Goal: Task Accomplishment & Management: Manage account settings

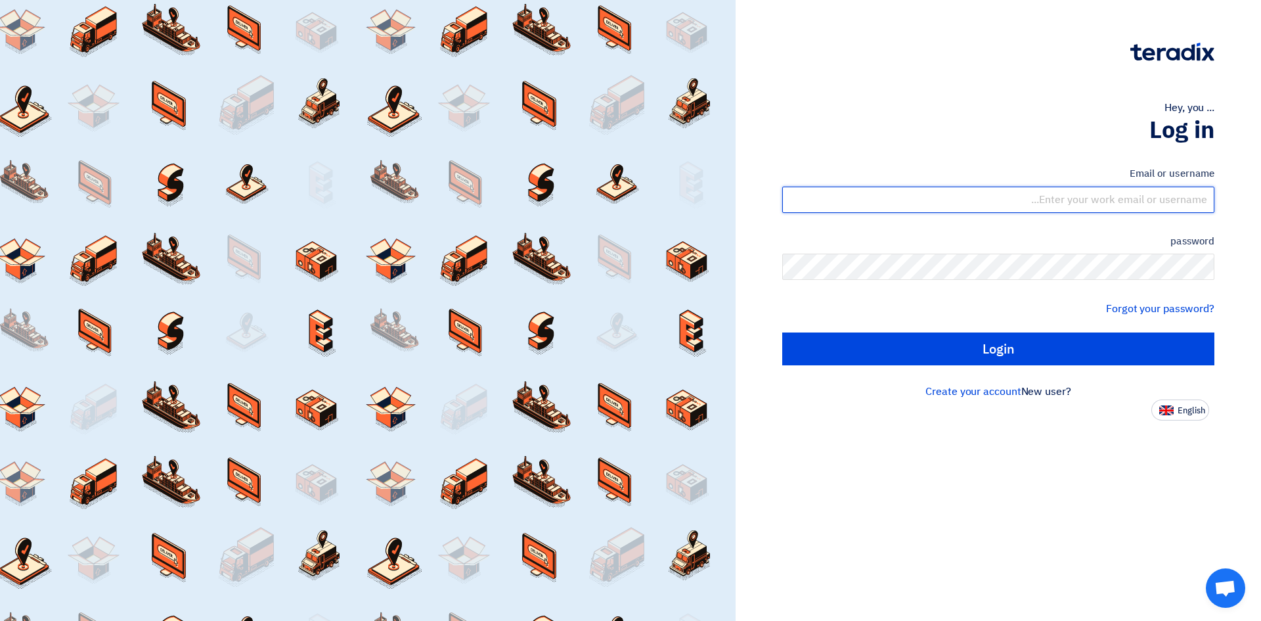
click at [1175, 204] on input "text" at bounding box center [998, 199] width 432 height 26
type input "[EMAIL_ADDRESS][DOMAIN_NAME]"
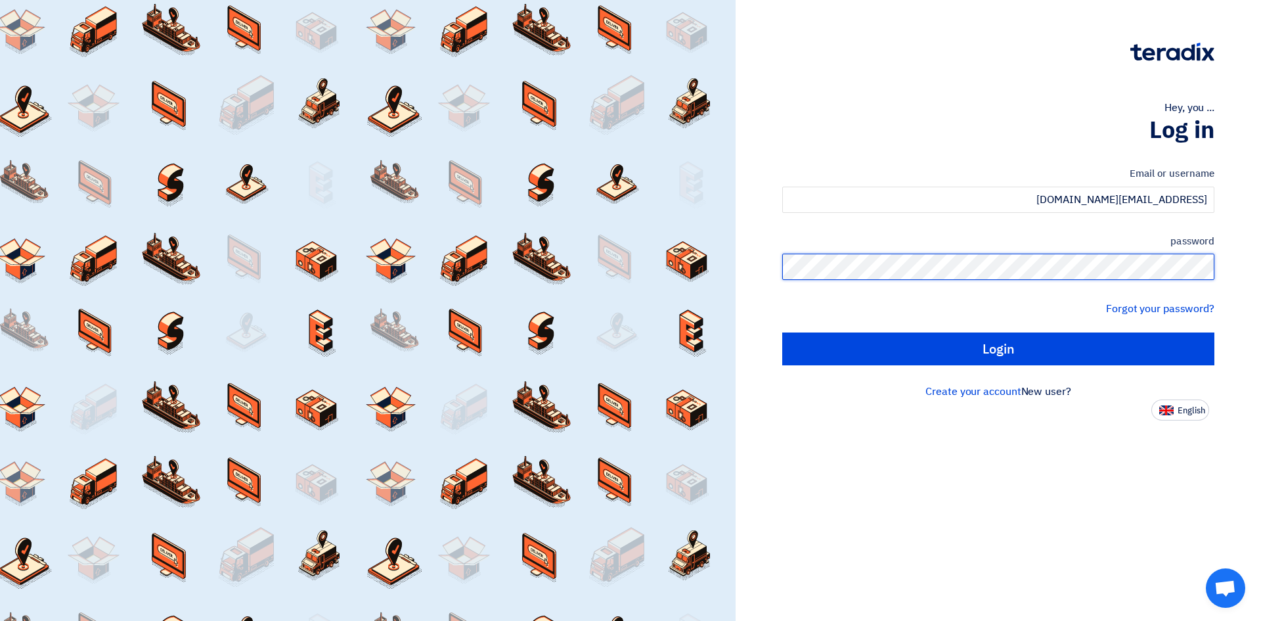
click at [782, 332] on input "Login" at bounding box center [998, 348] width 432 height 33
type input "Sign in"
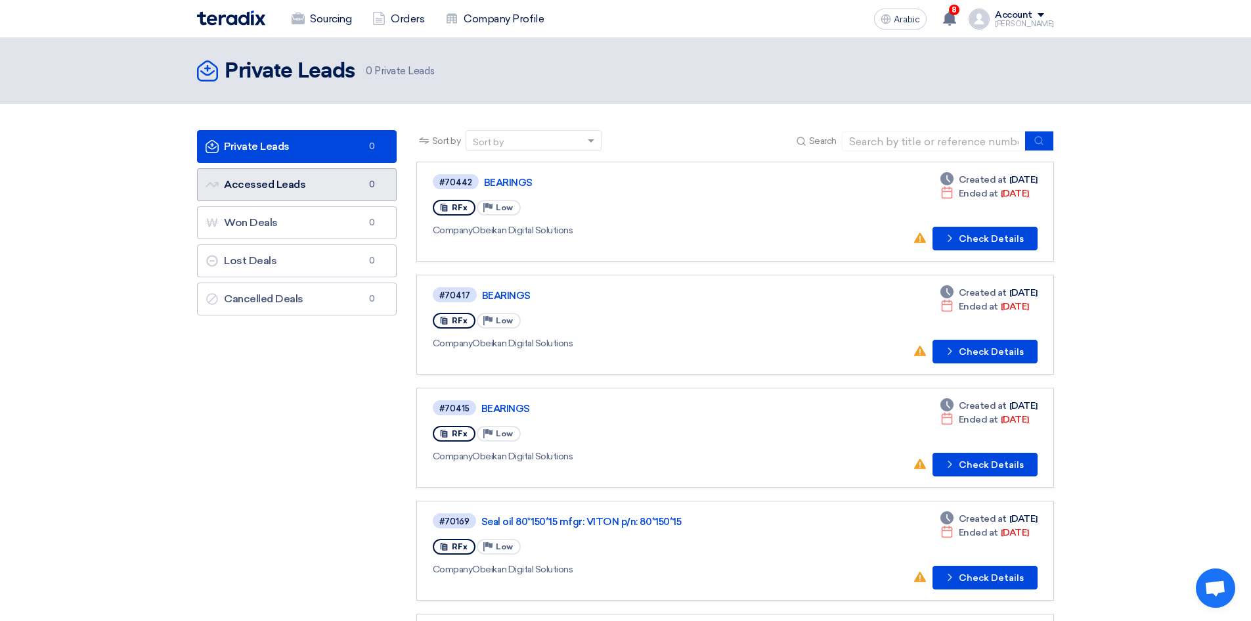
click at [288, 181] on font "Accessed Leads" at bounding box center [264, 184] width 81 height 12
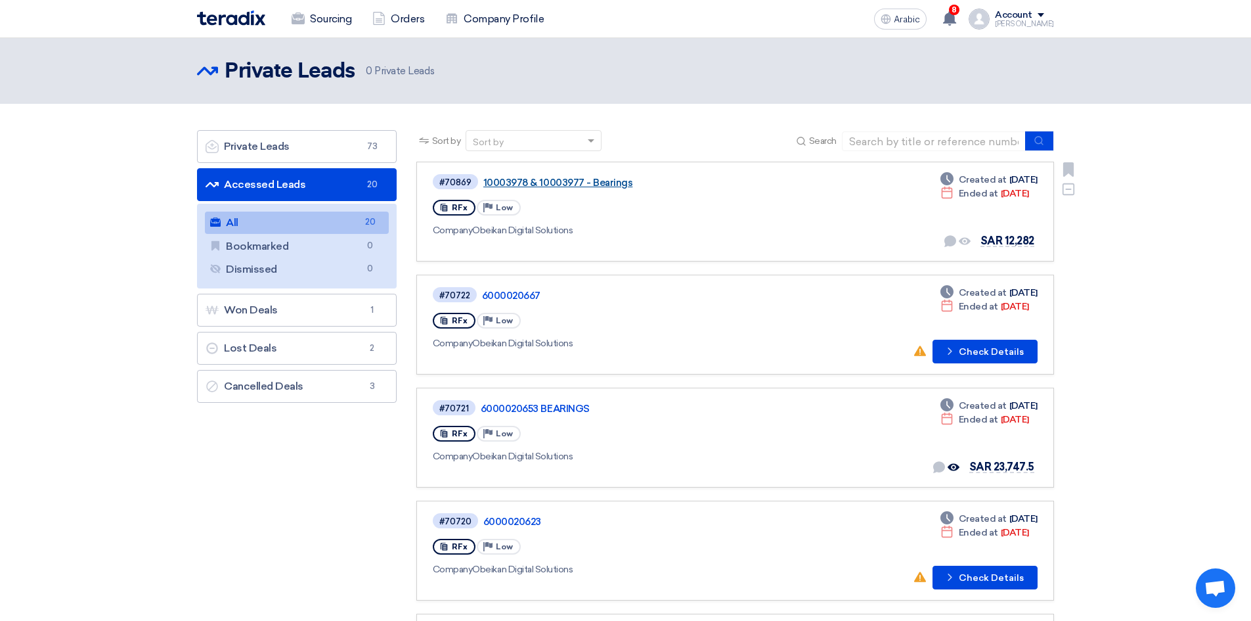
click at [616, 186] on font "10003978 & 10003977 - Bearings" at bounding box center [558, 183] width 150 height 12
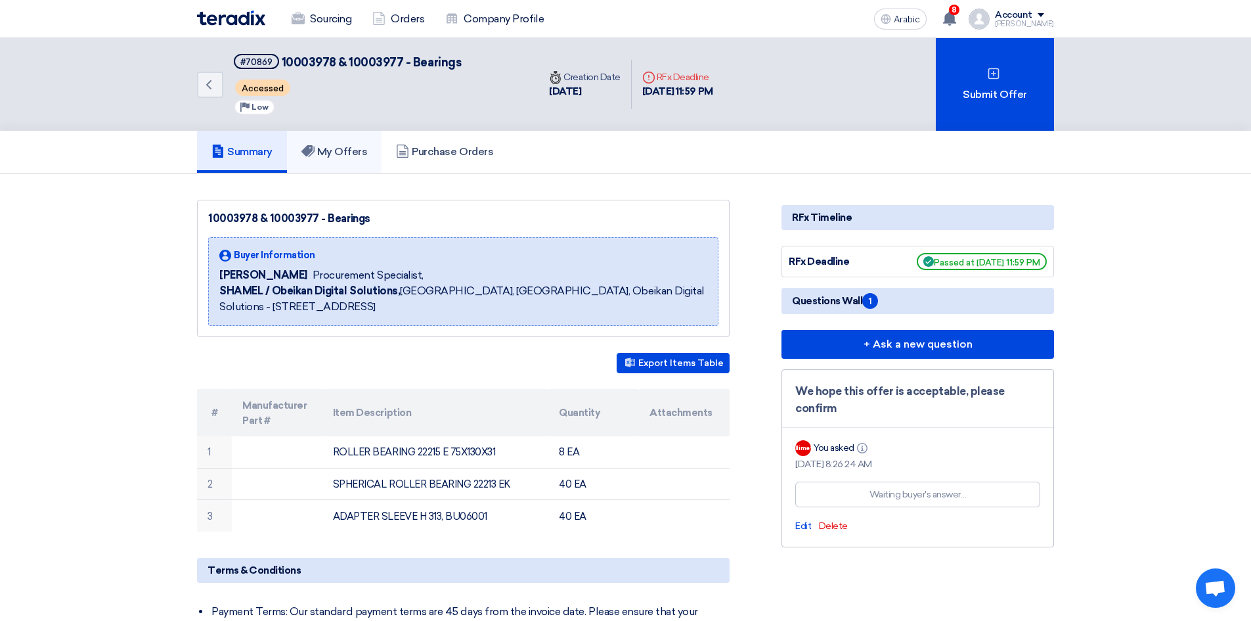
click at [354, 156] on font "My Offers" at bounding box center [342, 151] width 51 height 12
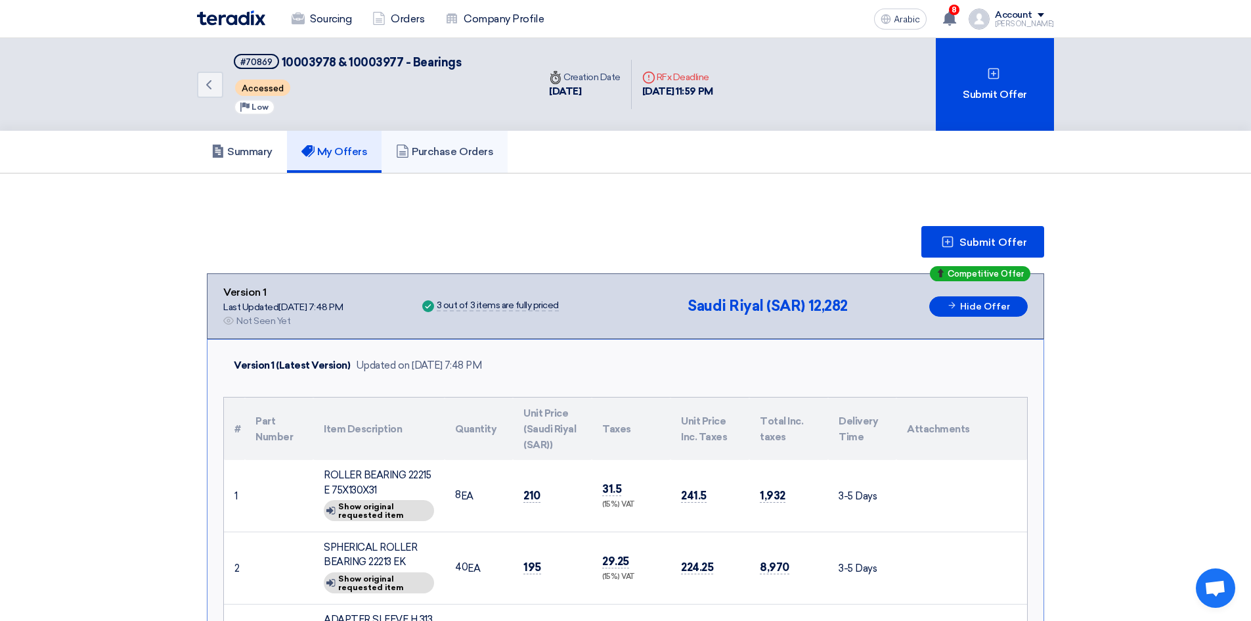
click at [450, 153] on font "Purchase Orders" at bounding box center [452, 151] width 81 height 12
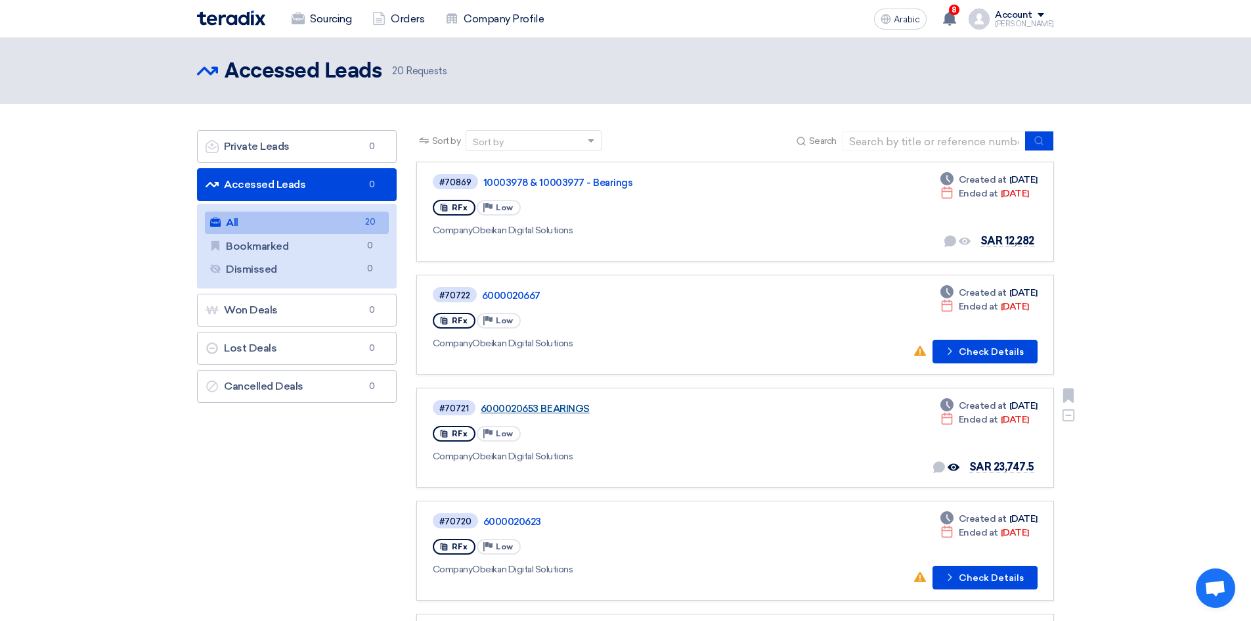
click at [555, 408] on font "6000020653 BEARINGS" at bounding box center [535, 409] width 109 height 12
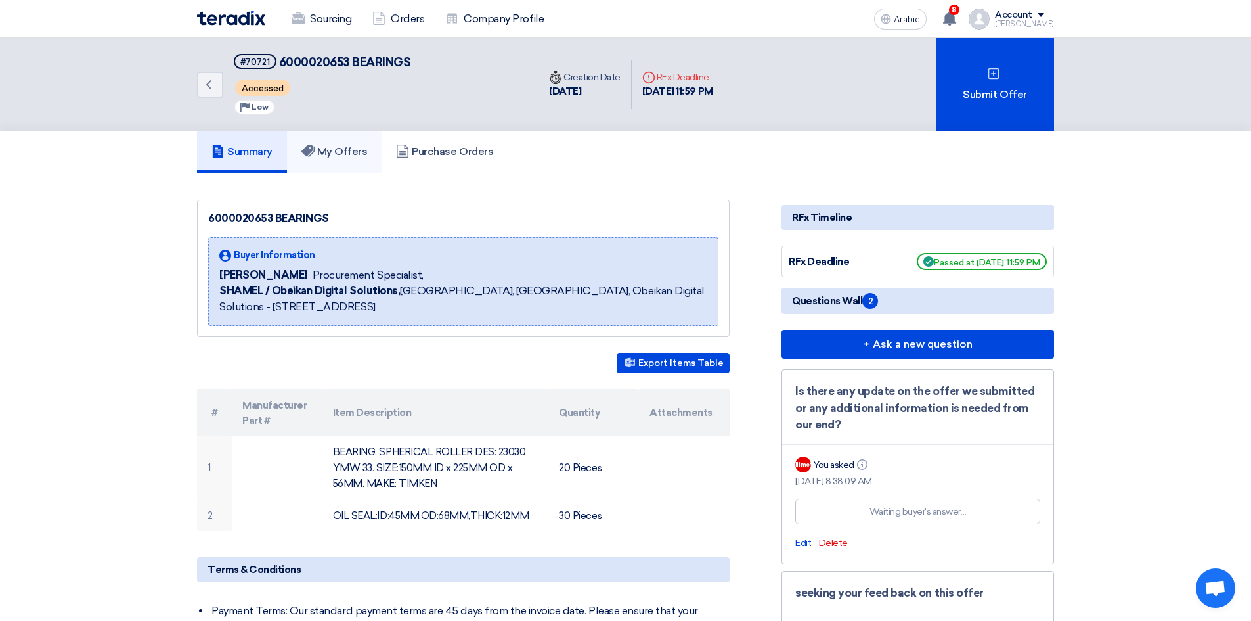
click at [361, 154] on font "My Offers" at bounding box center [342, 151] width 51 height 12
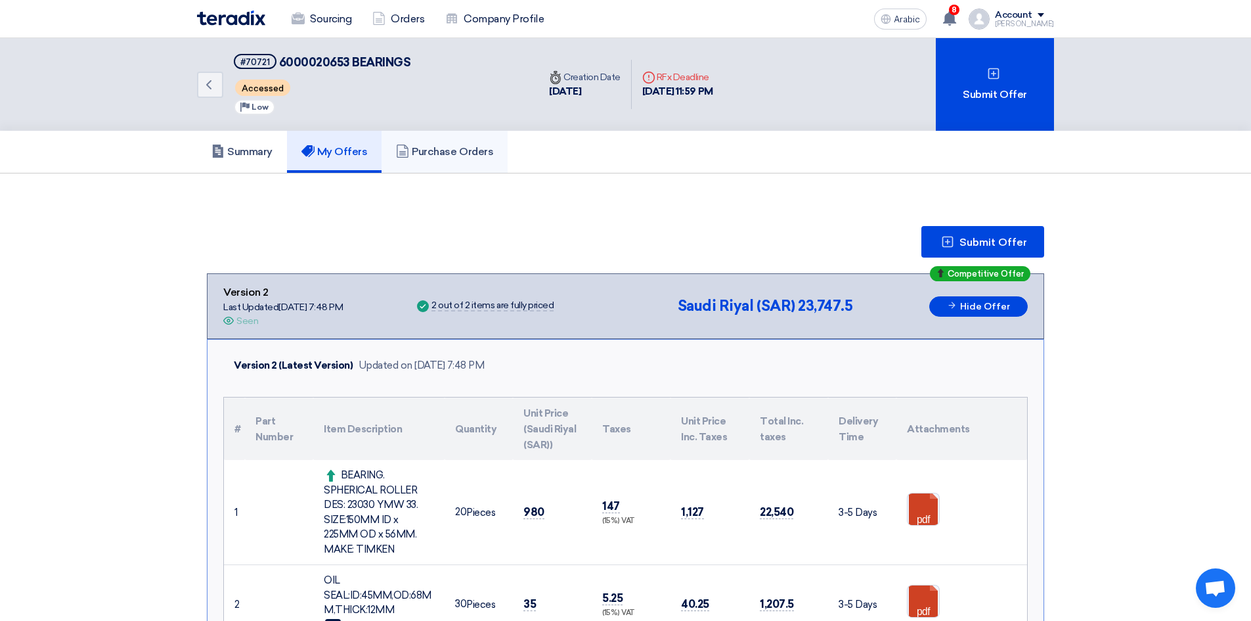
click at [408, 149] on icon at bounding box center [402, 150] width 13 height 13
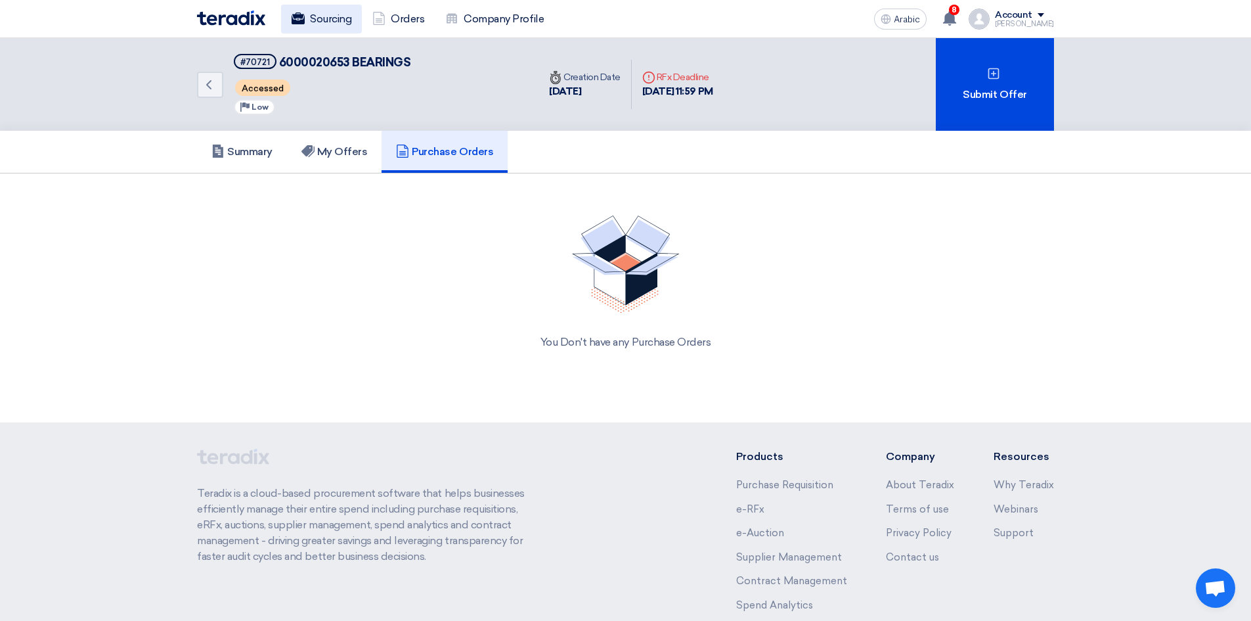
click at [338, 16] on font "Sourcing" at bounding box center [330, 18] width 41 height 12
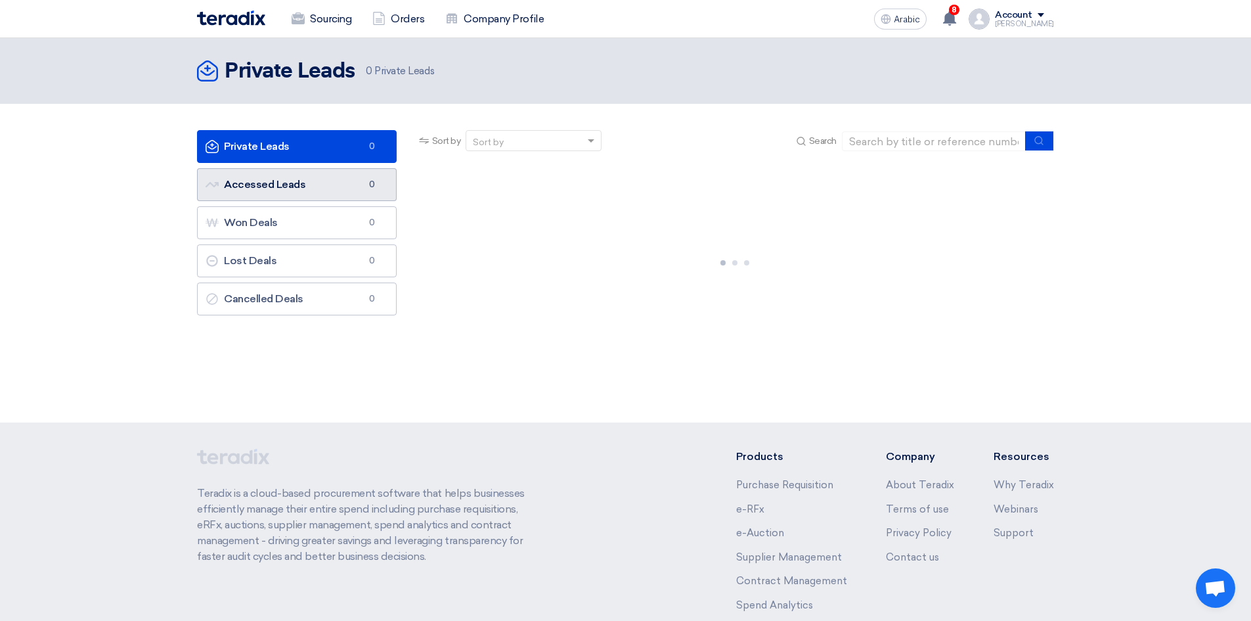
click at [305, 192] on link "Accessed Leads Accessed Leads 0" at bounding box center [297, 184] width 200 height 33
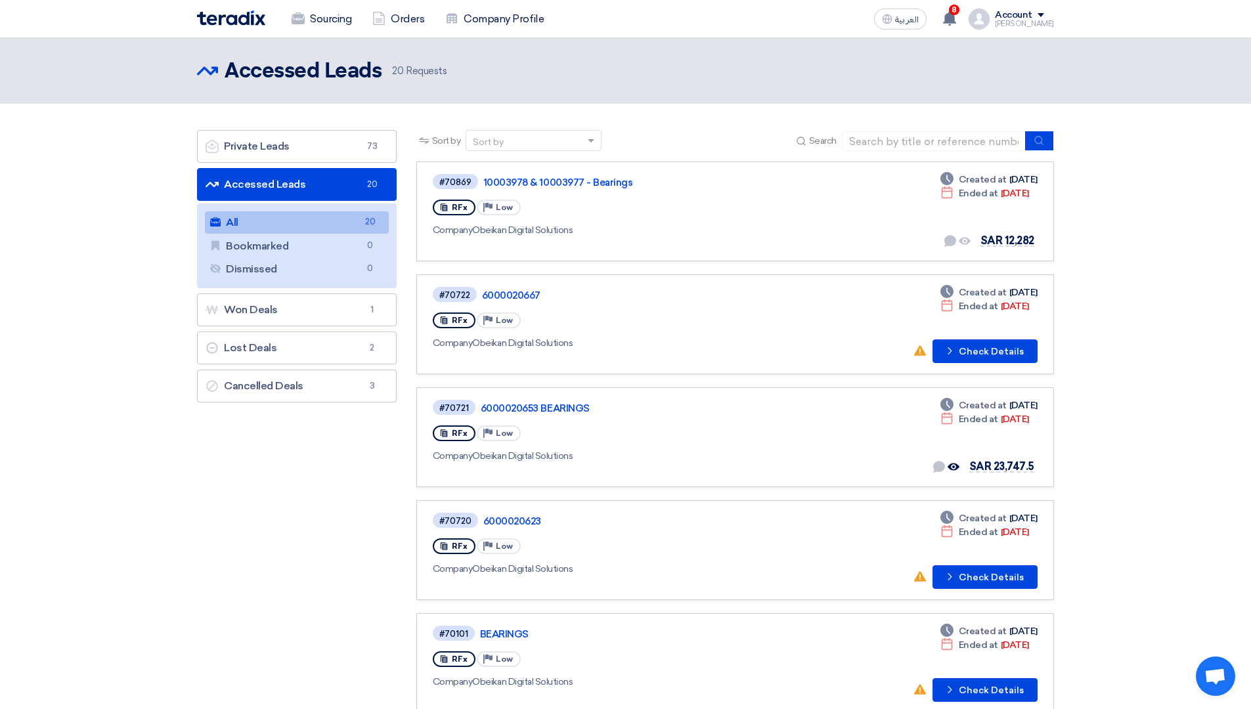
click at [324, 18] on link "Sourcing" at bounding box center [321, 19] width 81 height 29
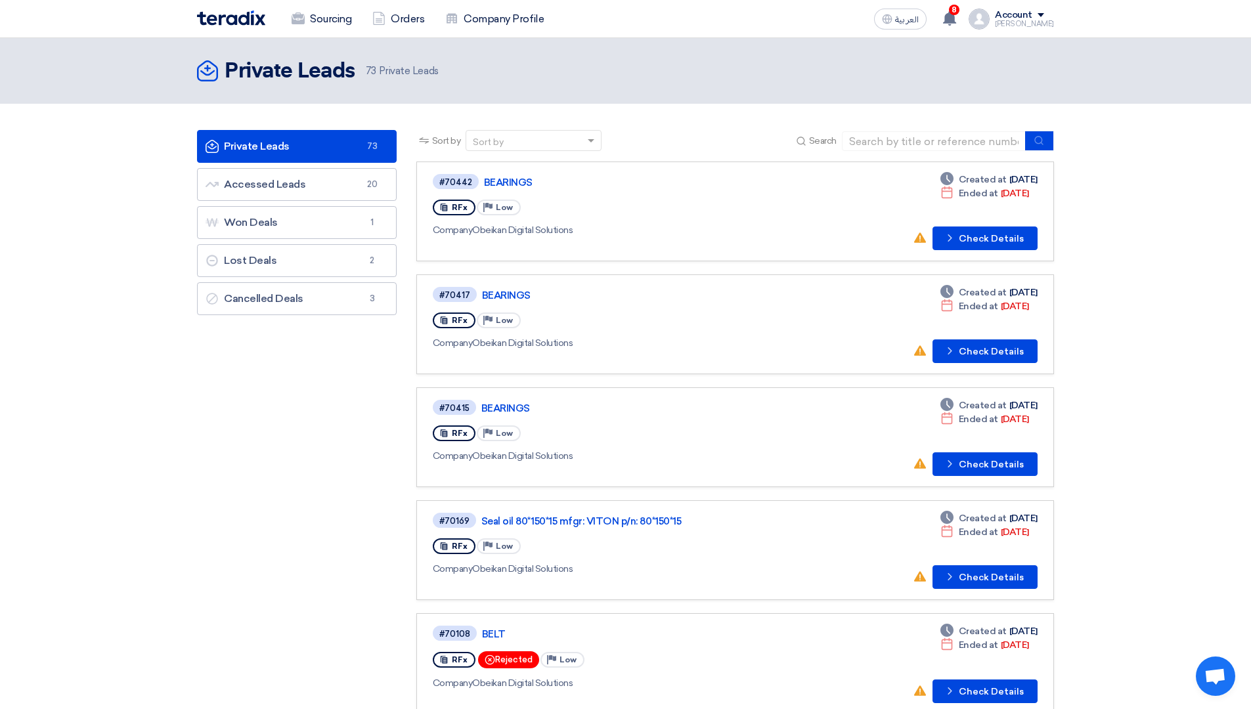
click at [622, 16] on div "Sourcing Orders Company Profile" at bounding box center [454, 19] width 514 height 29
click at [886, 6] on nav "Sourcing Orders Company Profile العربية ع 8 Your offer for "6000020653 BEARINGS…" at bounding box center [625, 19] width 1251 height 38
click at [886, 11] on nav "Sourcing Orders Company Profile العربية ع 8 Your offer for "6000020653 BEARINGS…" at bounding box center [625, 19] width 1251 height 38
click at [886, 82] on header "Private Leads Private Leads 73 Private Leads" at bounding box center [625, 71] width 1251 height 66
click at [886, 24] on nav "Sourcing Orders Company Profile العربية ع 8 Your offer for "6000020653 BEARINGS…" at bounding box center [625, 19] width 1251 height 38
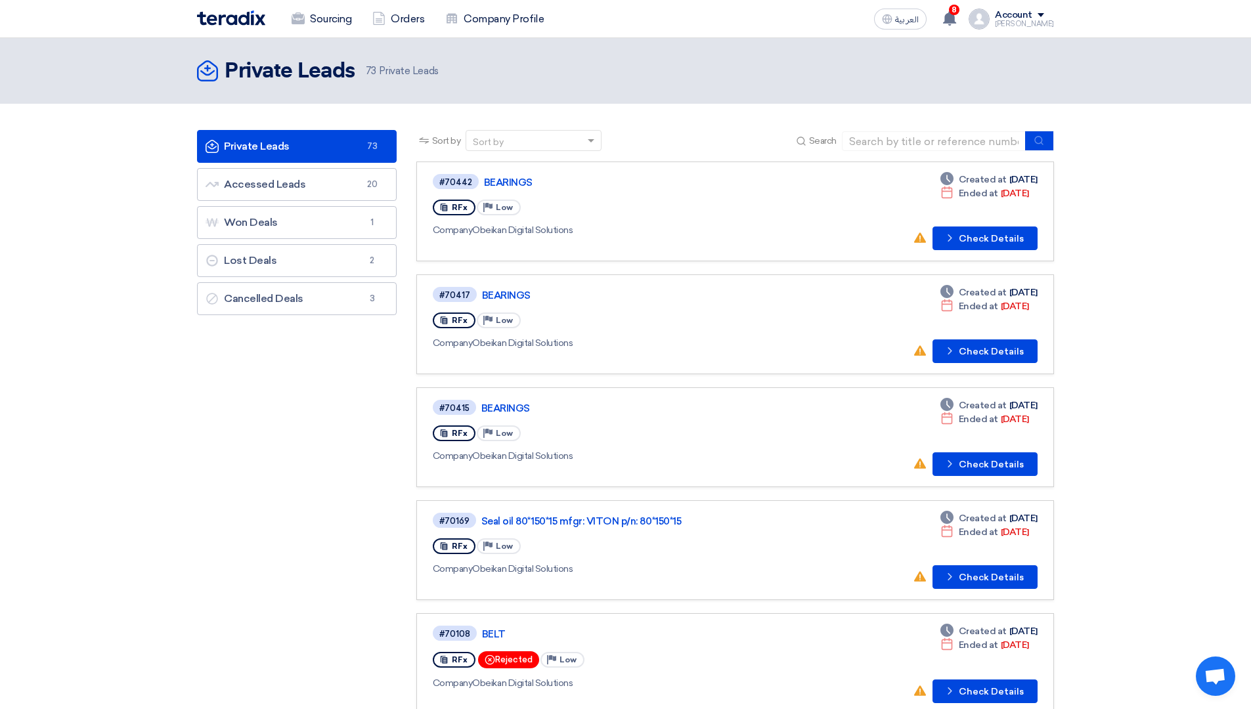
click at [0, 11] on nav "Sourcing Orders Company Profile العربية ع 8 Your offer for "6000020653 BEARINGS…" at bounding box center [625, 19] width 1251 height 38
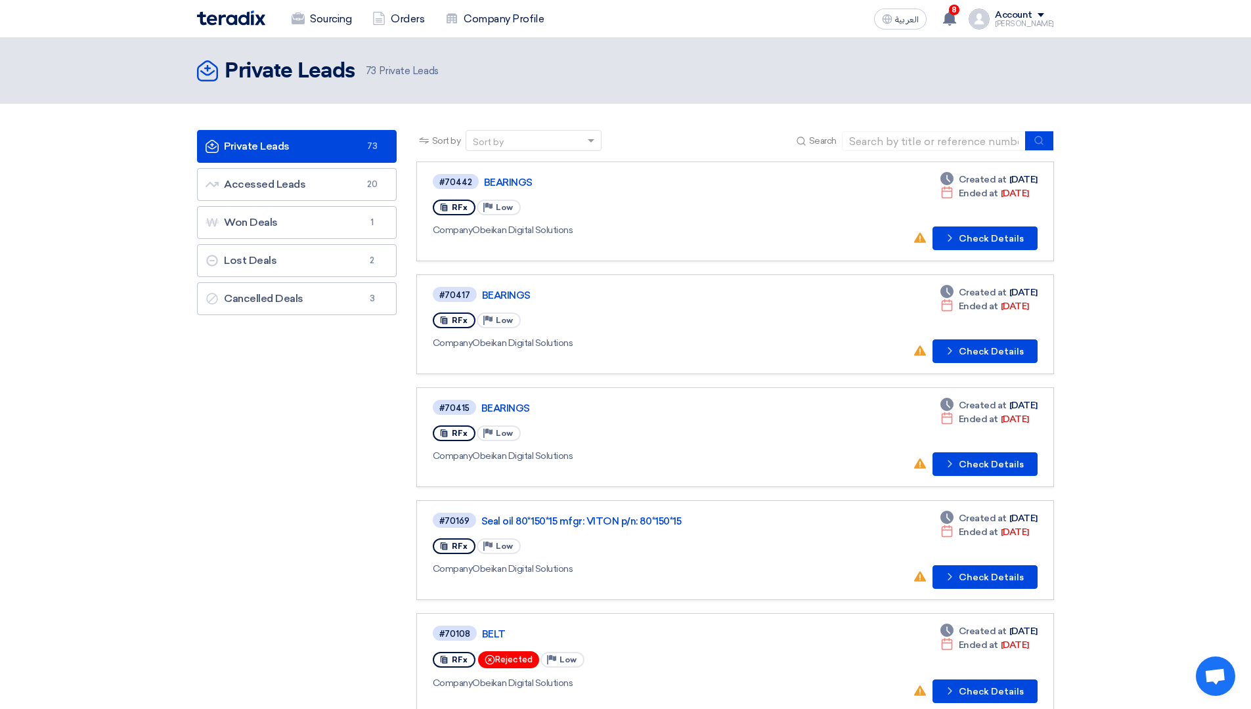
click at [0, 11] on nav "Sourcing Orders Company Profile العربية ع 8 Your offer for "6000020653 BEARINGS…" at bounding box center [625, 19] width 1251 height 38
click at [19, 12] on nav "Sourcing Orders Company Profile العربية ع 8 Your offer for "6000020653 BEARINGS…" at bounding box center [625, 19] width 1251 height 38
click at [44, 20] on nav "Sourcing Orders Company Profile العربية ع 8 Your offer for "6000020653 BEARINGS…" at bounding box center [625, 19] width 1251 height 38
